Goal: Complete application form

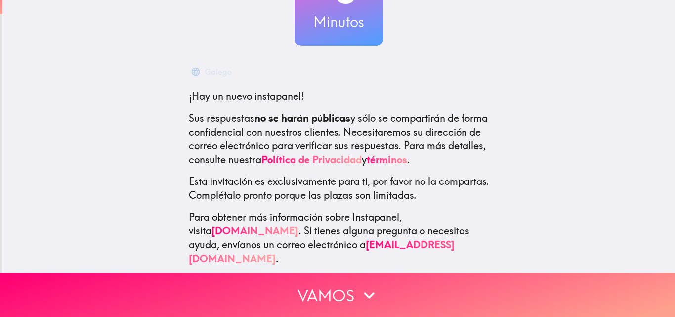
scroll to position [108, 0]
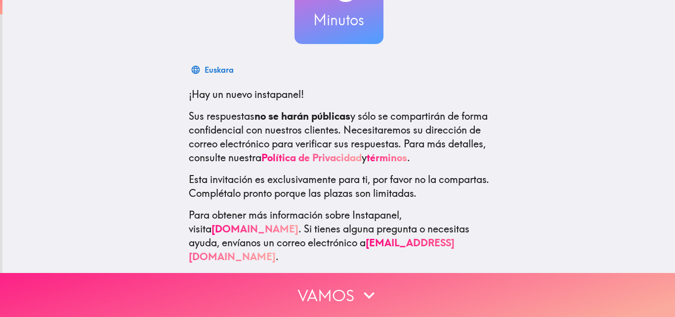
click at [337, 280] on button "Vamos" at bounding box center [337, 295] width 675 height 44
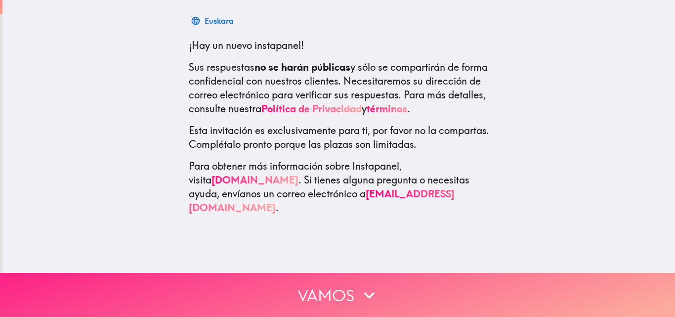
scroll to position [0, 0]
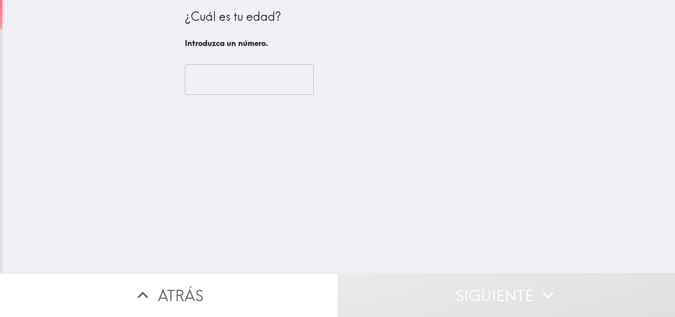
click at [252, 79] on input "number" at bounding box center [249, 79] width 129 height 31
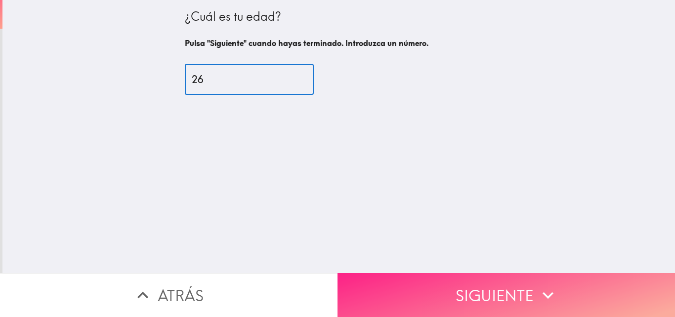
type input "26"
click at [433, 277] on button "Siguiente" at bounding box center [507, 295] width 338 height 44
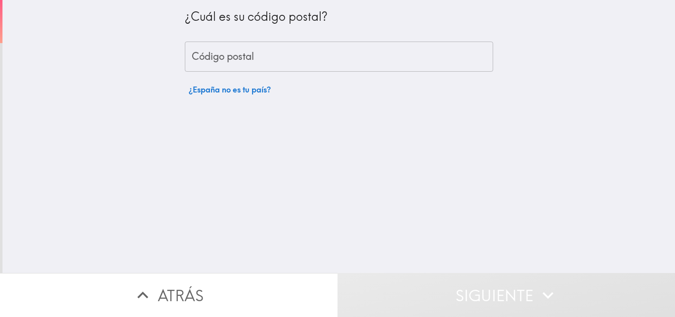
click at [312, 52] on input "Código postal" at bounding box center [339, 57] width 309 height 31
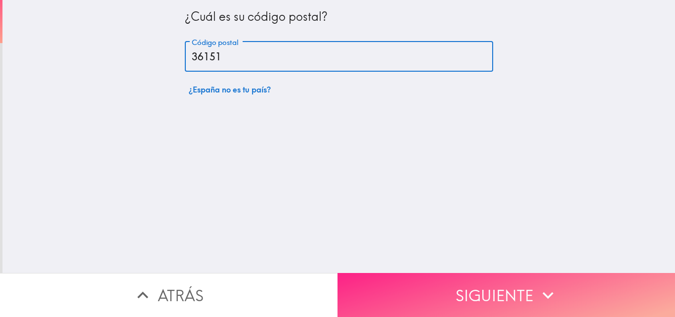
type input "36151"
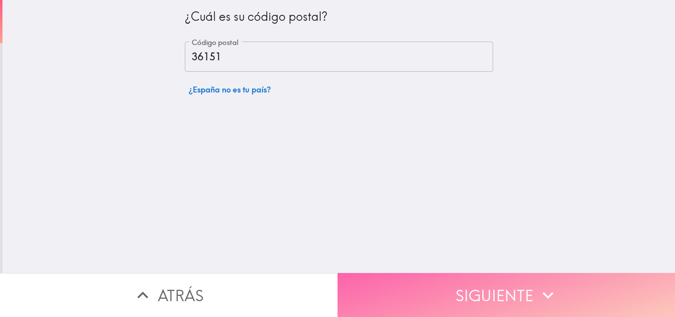
click at [467, 280] on button "Siguiente" at bounding box center [507, 295] width 338 height 44
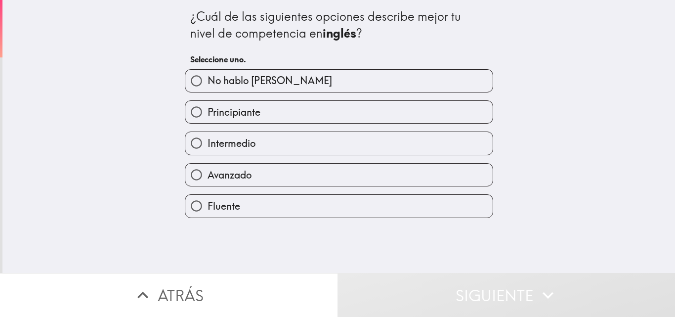
click at [319, 114] on label "Principiante" at bounding box center [339, 112] width 308 height 22
click at [208, 114] on input "Principiante" at bounding box center [196, 112] width 22 height 22
radio input "true"
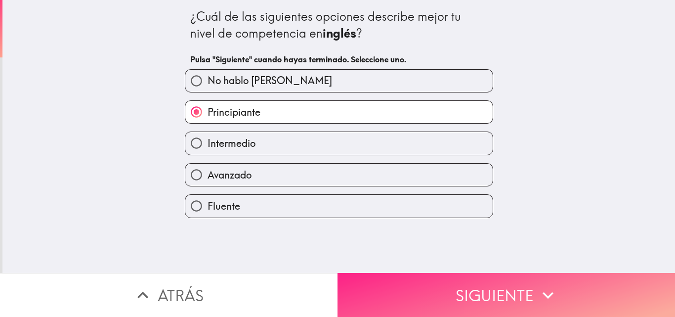
click at [485, 284] on button "Siguiente" at bounding box center [507, 295] width 338 height 44
